Goal: Task Accomplishment & Management: Use online tool/utility

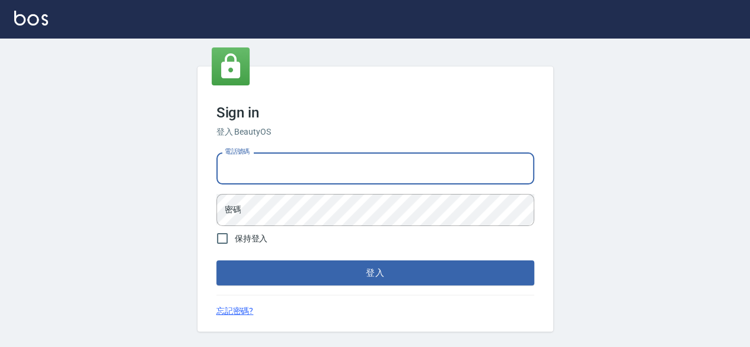
click at [486, 164] on input "電話號碼" at bounding box center [375, 168] width 318 height 32
type input "0966540156"
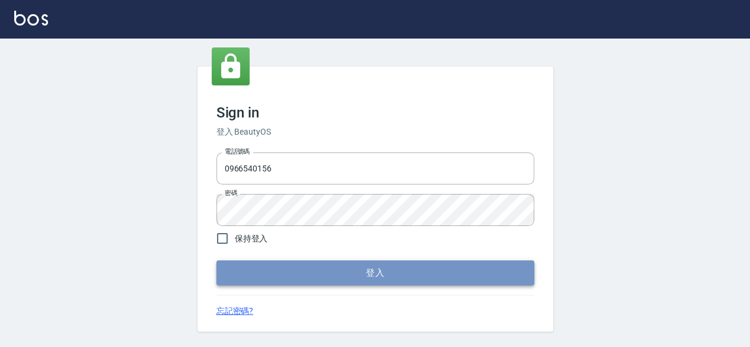
click at [340, 265] on button "登入" at bounding box center [375, 272] width 318 height 25
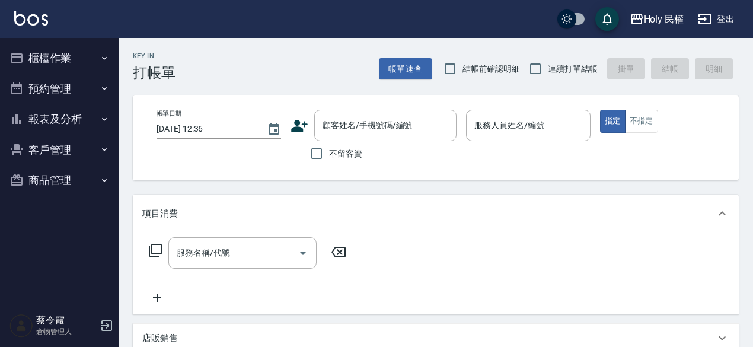
click at [84, 120] on button "報表及分析" at bounding box center [59, 119] width 109 height 31
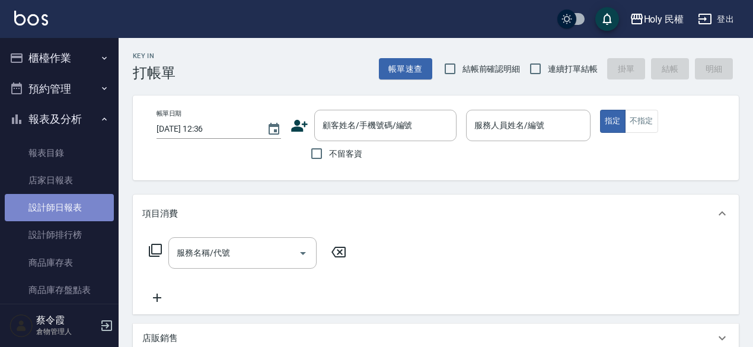
click at [64, 212] on link "設計師日報表" at bounding box center [59, 207] width 109 height 27
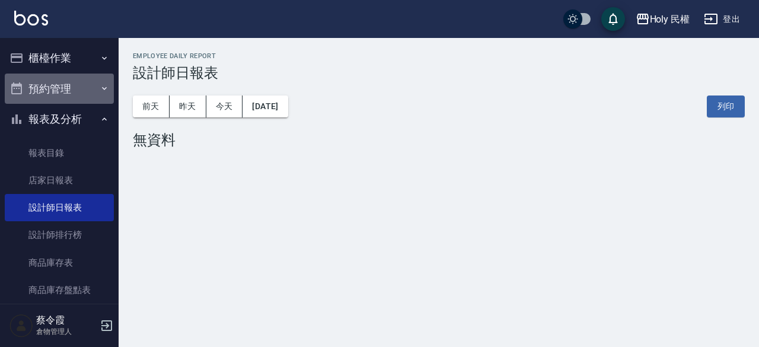
click at [77, 75] on button "預約管理" at bounding box center [59, 89] width 109 height 31
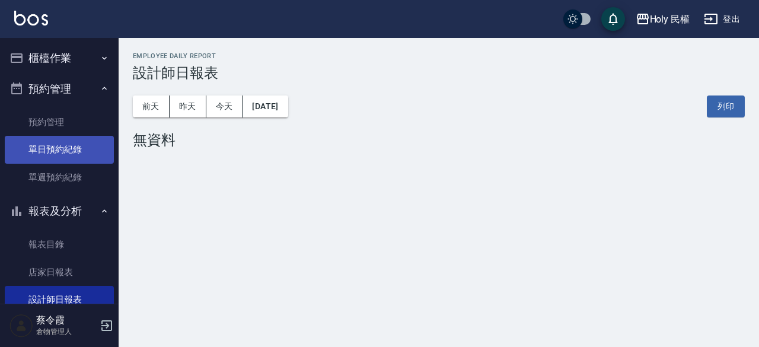
click at [55, 145] on link "單日預約紀錄" at bounding box center [59, 149] width 109 height 27
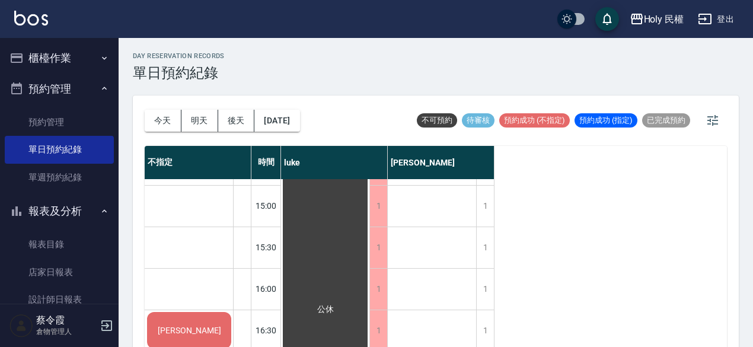
scroll to position [83, 0]
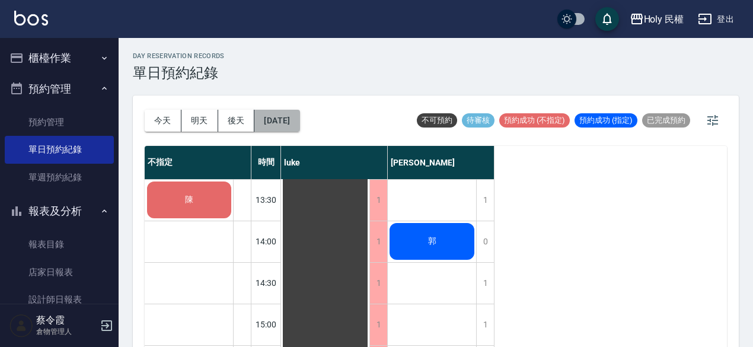
click at [274, 114] on button "[DATE]" at bounding box center [276, 121] width 45 height 22
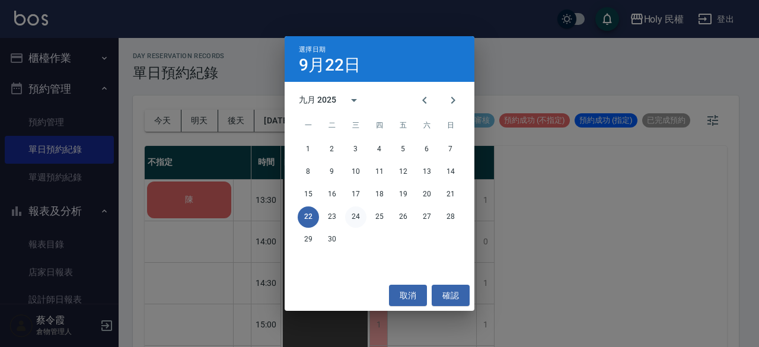
click at [360, 219] on button "24" at bounding box center [355, 216] width 21 height 21
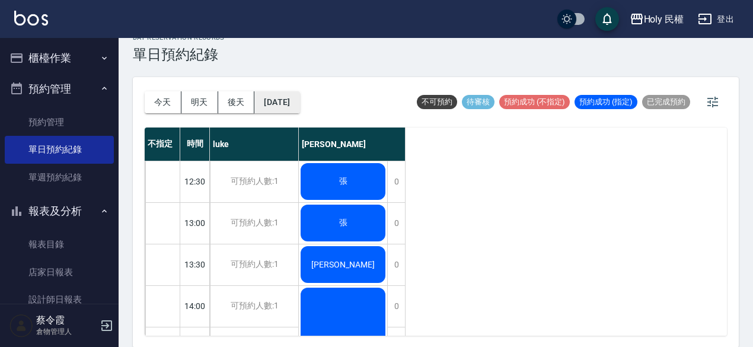
click at [286, 102] on button "[DATE]" at bounding box center [276, 102] width 45 height 22
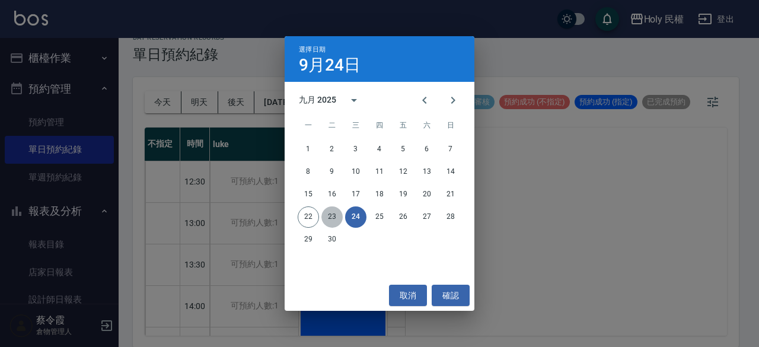
click at [329, 210] on button "23" at bounding box center [331, 216] width 21 height 21
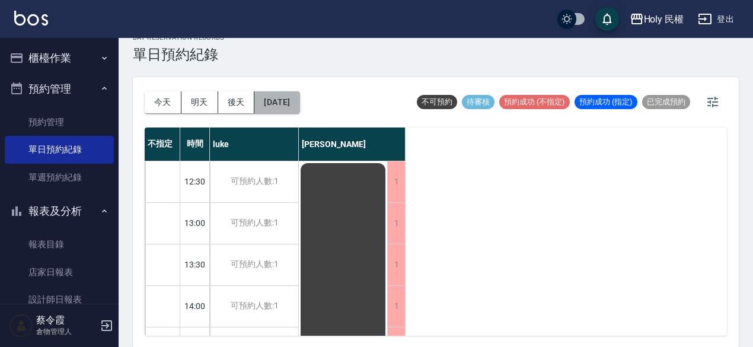
click at [288, 106] on button "[DATE]" at bounding box center [276, 102] width 45 height 22
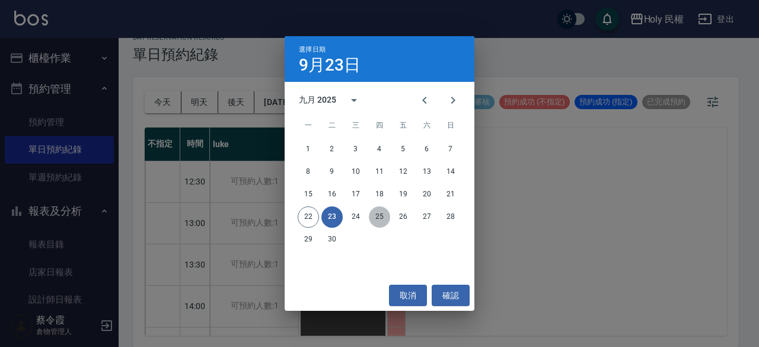
click at [377, 218] on button "25" at bounding box center [379, 216] width 21 height 21
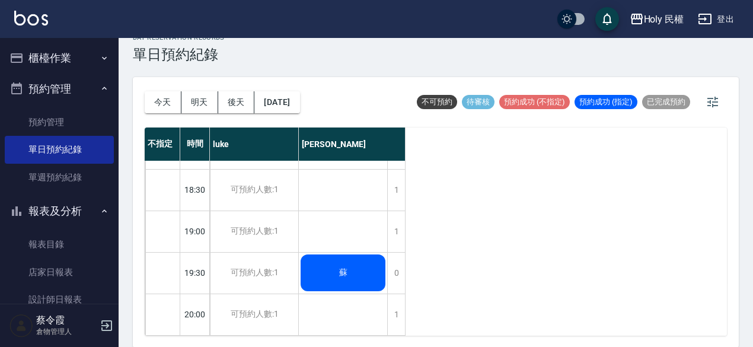
scroll to position [379, 0]
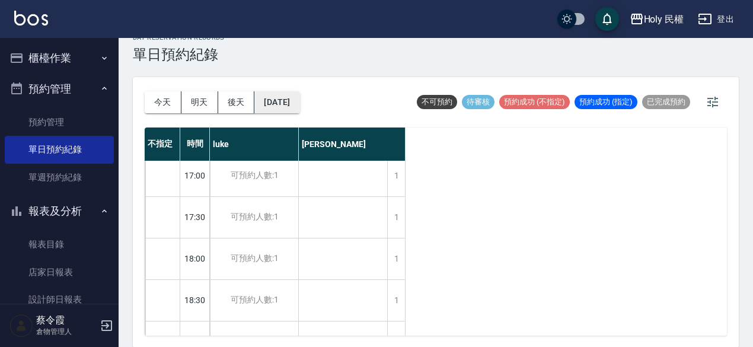
click at [285, 97] on button "[DATE]" at bounding box center [276, 102] width 45 height 22
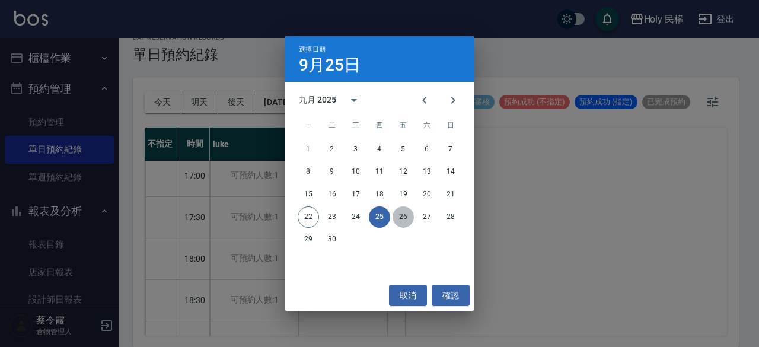
click at [409, 221] on button "26" at bounding box center [403, 216] width 21 height 21
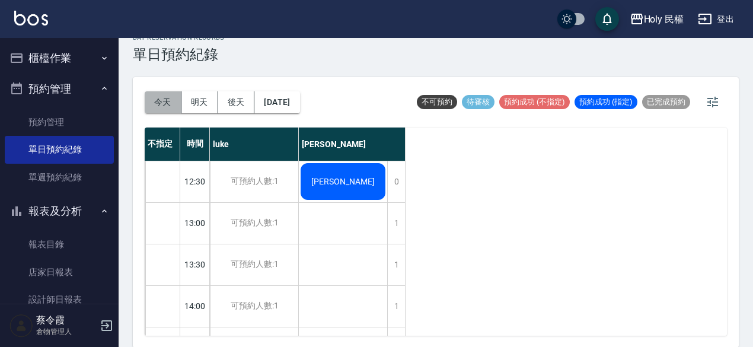
click at [158, 95] on button "今天" at bounding box center [163, 102] width 37 height 22
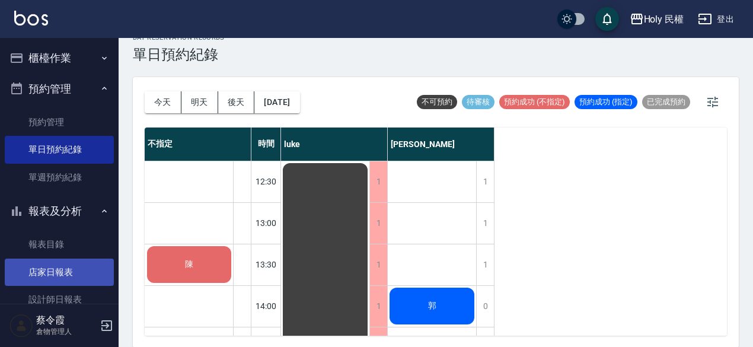
scroll to position [119, 0]
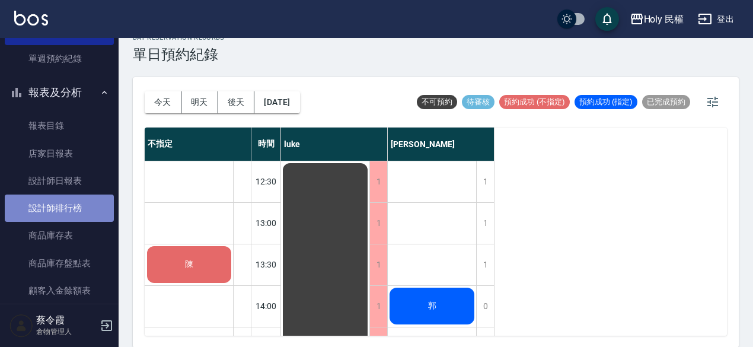
click at [59, 212] on link "設計師排行榜" at bounding box center [59, 207] width 109 height 27
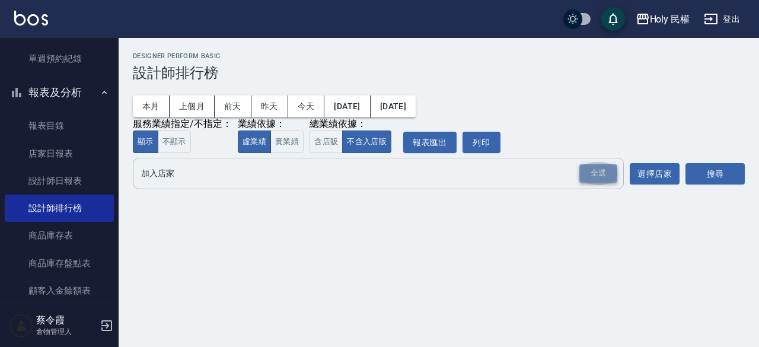
click at [580, 168] on div "全選" at bounding box center [598, 173] width 38 height 18
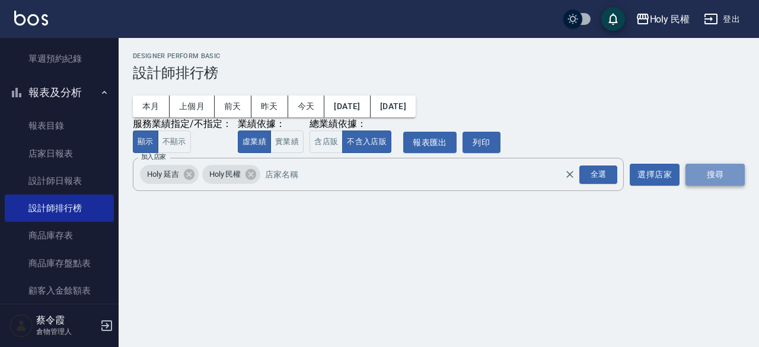
click at [728, 170] on button "搜尋" at bounding box center [714, 175] width 59 height 22
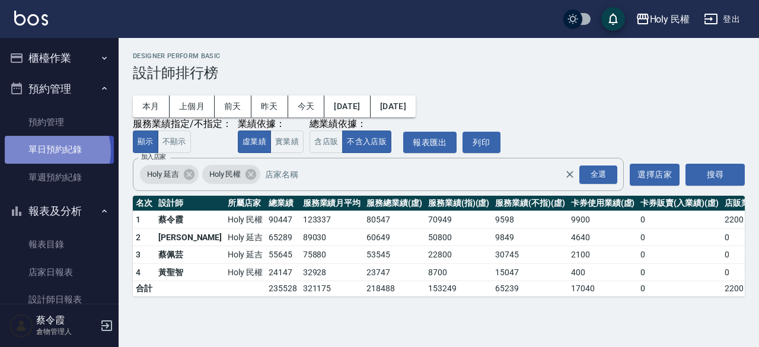
click at [55, 151] on link "單日預約紀錄" at bounding box center [59, 149] width 109 height 27
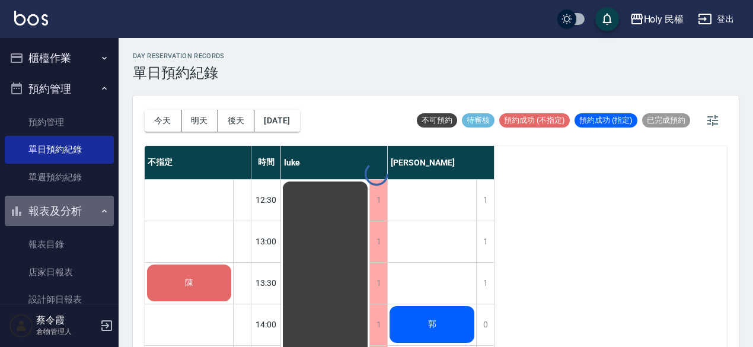
click at [70, 212] on button "報表及分析" at bounding box center [59, 211] width 109 height 31
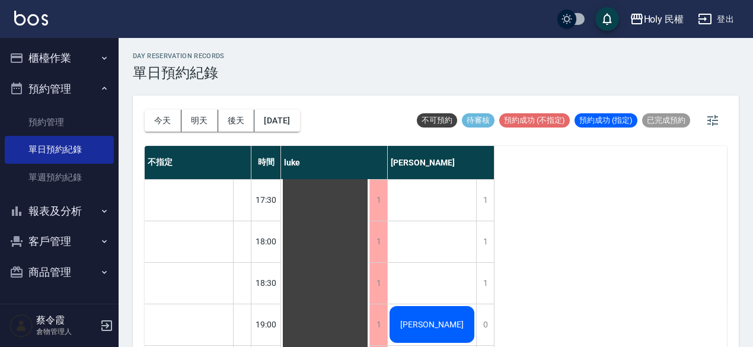
scroll to position [498, 0]
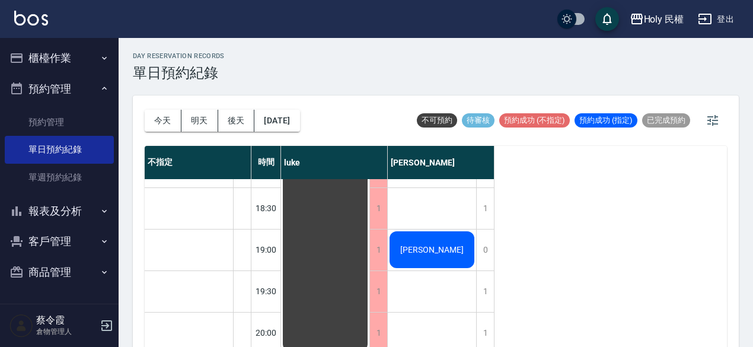
click at [540, 183] on div "不指定 時間 [PERSON_NAME] 12:30 13:00 13:30 14:00 14:30 15:00 15:30 16:00 16:30 17:0…" at bounding box center [436, 250] width 582 height 208
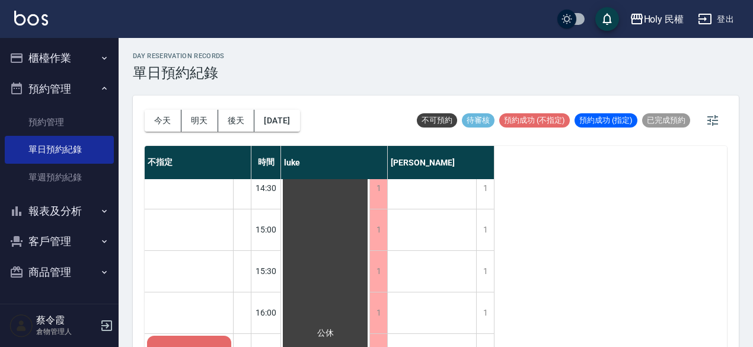
scroll to position [119, 0]
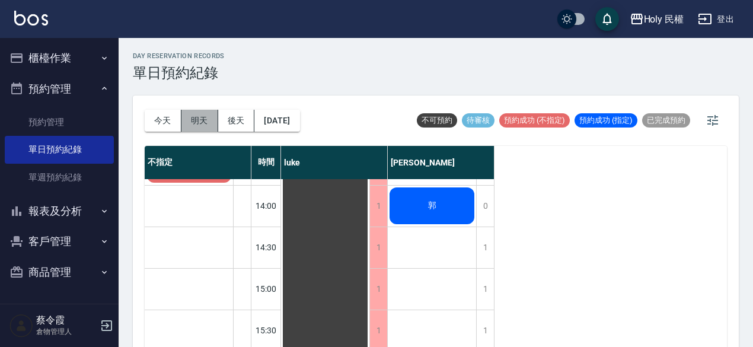
click at [192, 117] on button "明天" at bounding box center [199, 121] width 37 height 22
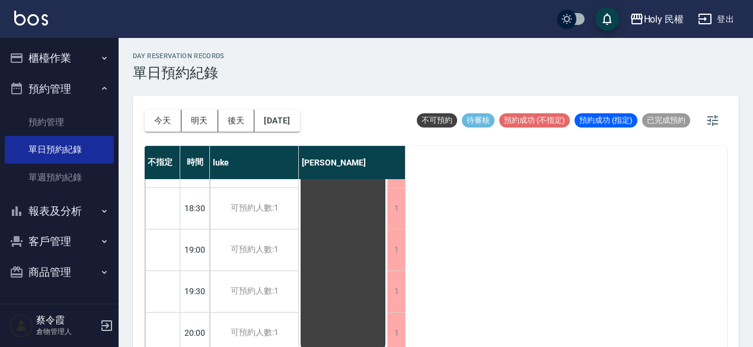
scroll to position [320, 0]
click at [163, 123] on button "今天" at bounding box center [163, 121] width 37 height 22
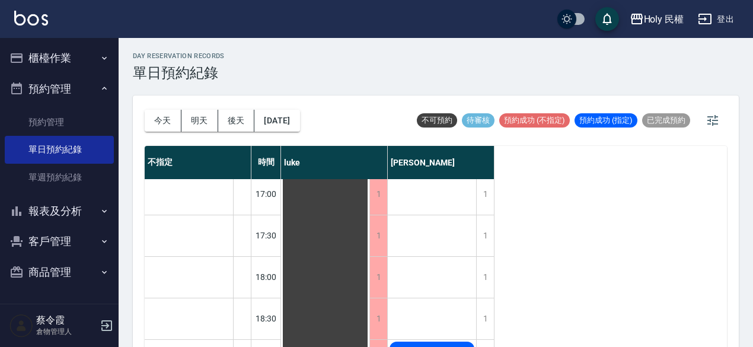
scroll to position [498, 0]
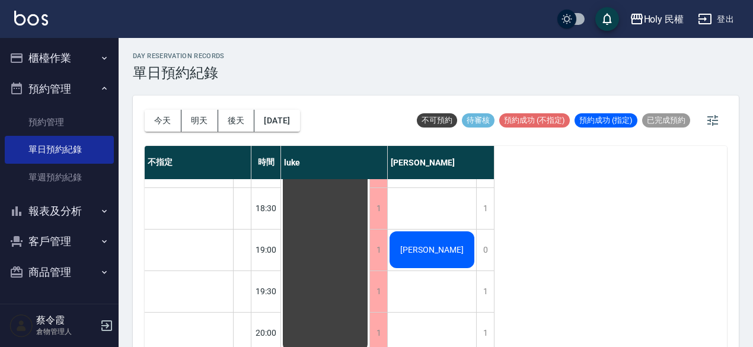
click at [403, 239] on div "[PERSON_NAME]" at bounding box center [432, 249] width 88 height 40
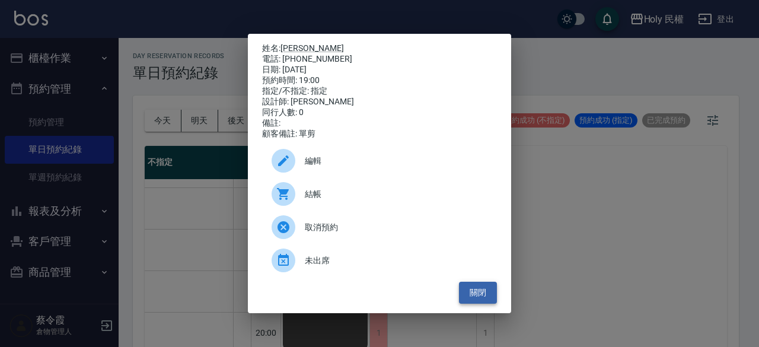
click at [487, 294] on button "關閉" at bounding box center [478, 293] width 38 height 22
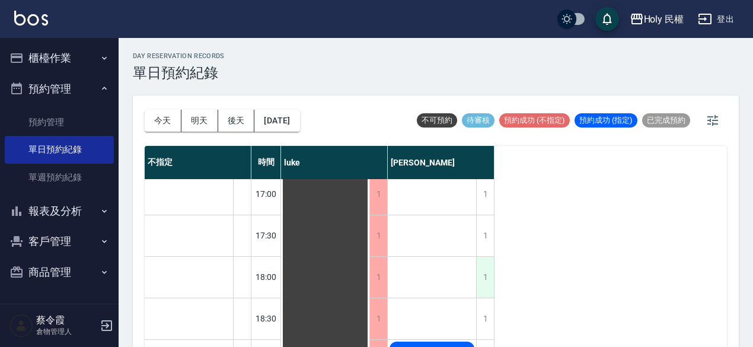
scroll to position [320, 0]
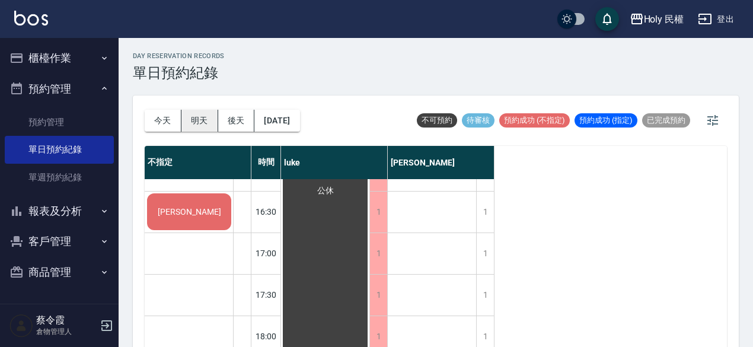
click at [196, 124] on button "明天" at bounding box center [199, 121] width 37 height 22
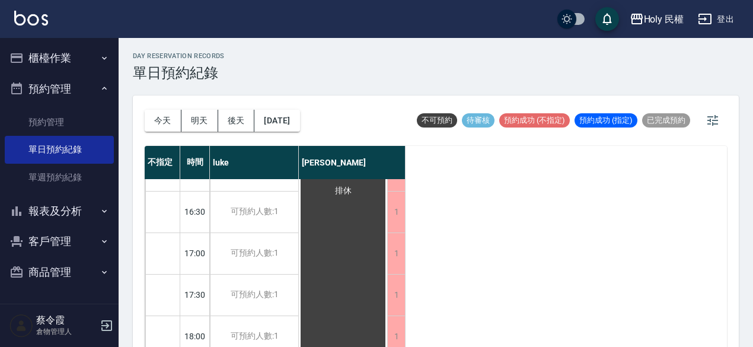
scroll to position [498, 0]
click at [242, 113] on button "後天" at bounding box center [236, 121] width 37 height 22
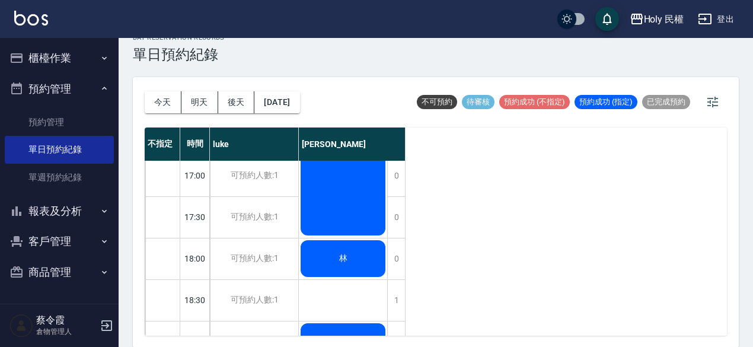
scroll to position [261, 0]
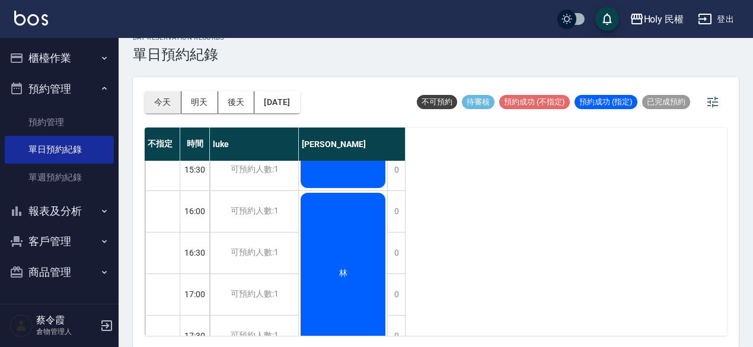
click at [169, 97] on button "今天" at bounding box center [163, 102] width 37 height 22
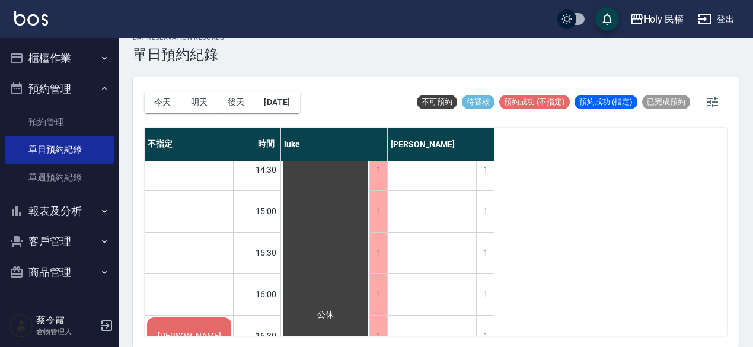
scroll to position [237, 0]
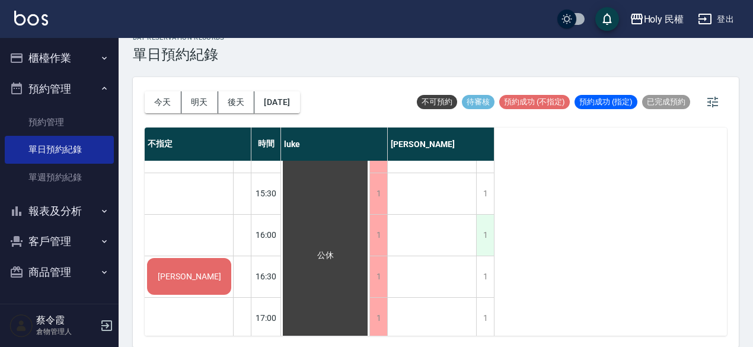
click at [483, 235] on div "1" at bounding box center [485, 235] width 18 height 41
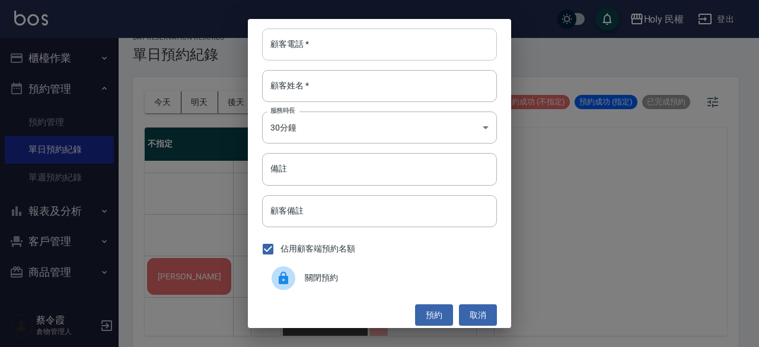
click at [419, 49] on input "顧客電話   *" at bounding box center [379, 44] width 235 height 32
click at [477, 312] on button "取消" at bounding box center [478, 315] width 38 height 22
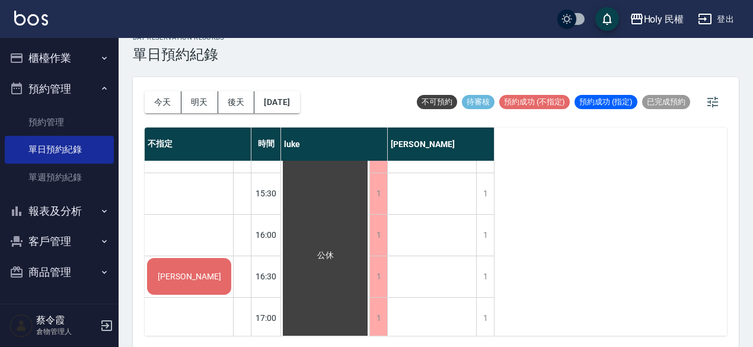
scroll to position [119, 0]
